Goal: Check status: Check status

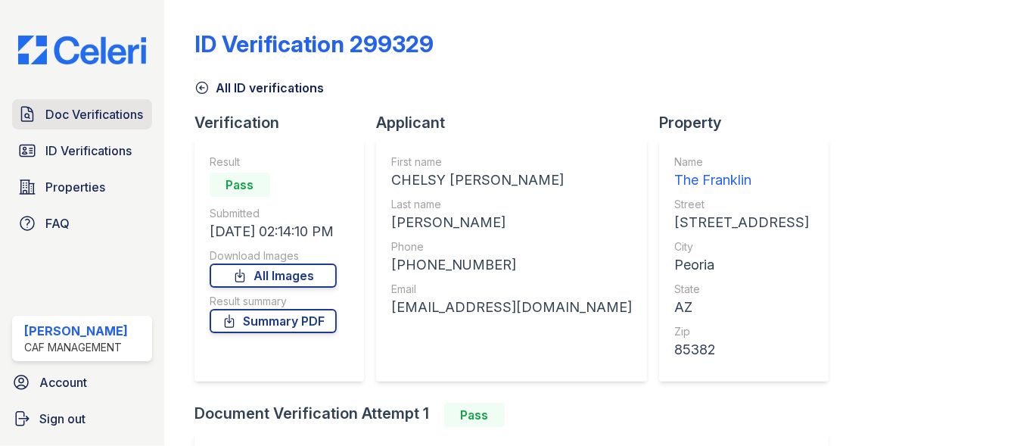
click at [46, 126] on link "Doc Verifications" at bounding box center [82, 114] width 140 height 30
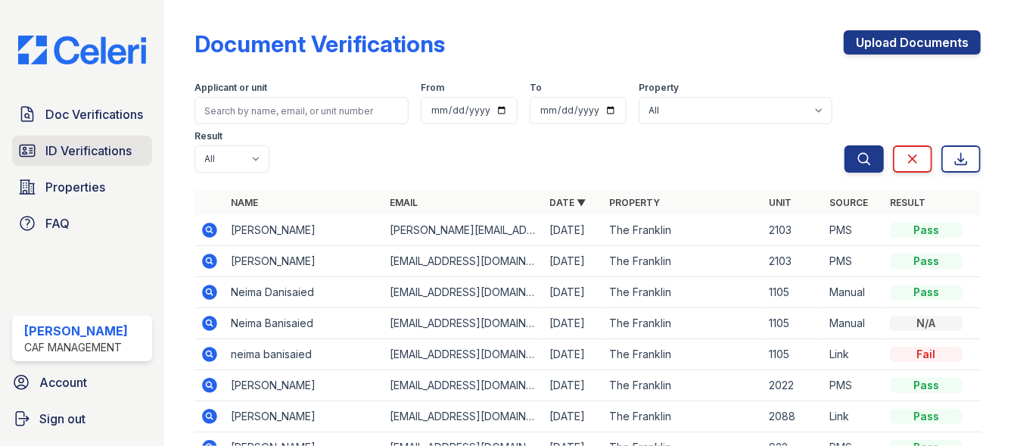
click at [110, 151] on span "ID Verifications" at bounding box center [88, 150] width 86 height 18
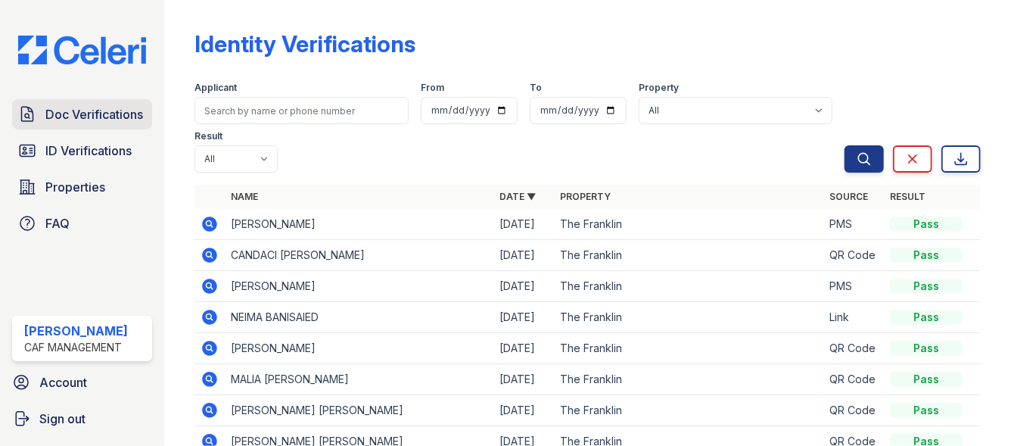
click at [62, 123] on span "Doc Verifications" at bounding box center [94, 114] width 98 height 18
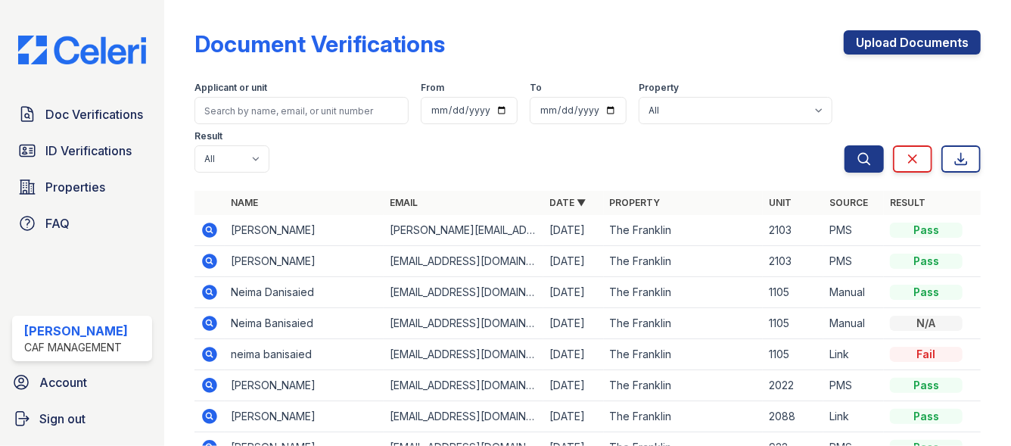
click at [208, 261] on icon at bounding box center [208, 260] width 4 height 4
